Goal: Transaction & Acquisition: Purchase product/service

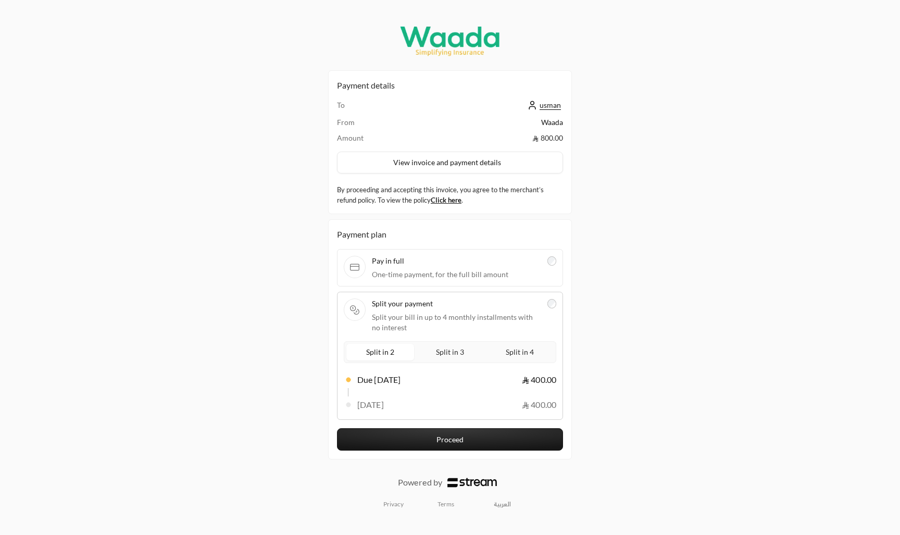
click at [511, 350] on span "Split in 4" at bounding box center [520, 351] width 32 height 13
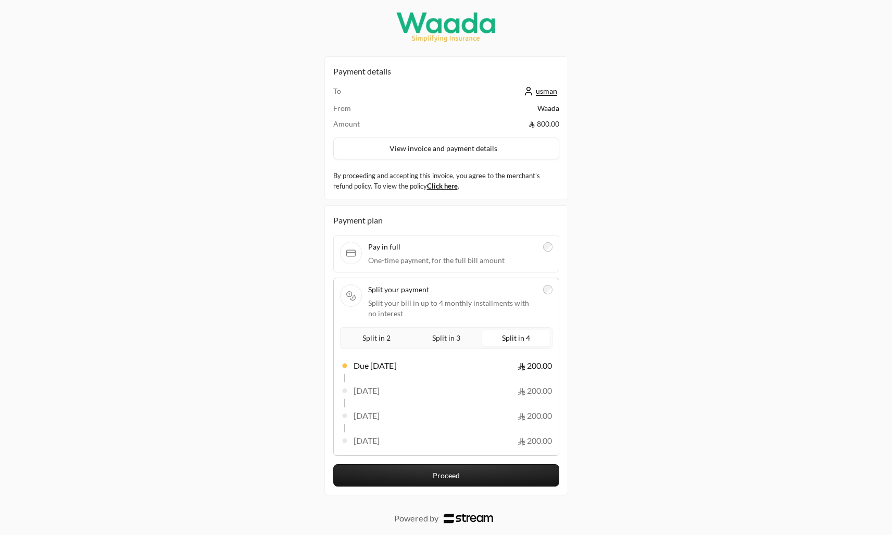
scroll to position [21, 0]
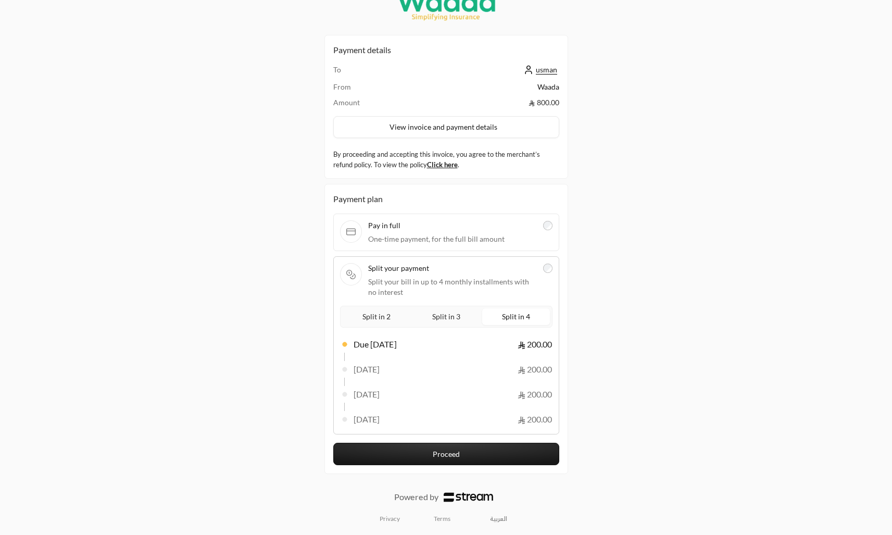
click at [482, 455] on button "Proceed" at bounding box center [446, 454] width 226 height 22
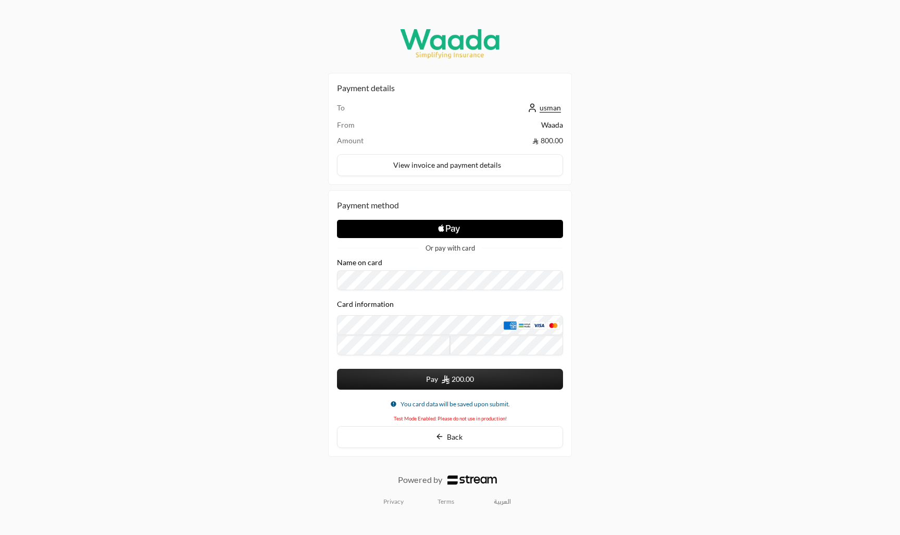
click at [474, 223] on icon "Apple Logo" at bounding box center [450, 229] width 113 height 19
